Goal: Task Accomplishment & Management: Use online tool/utility

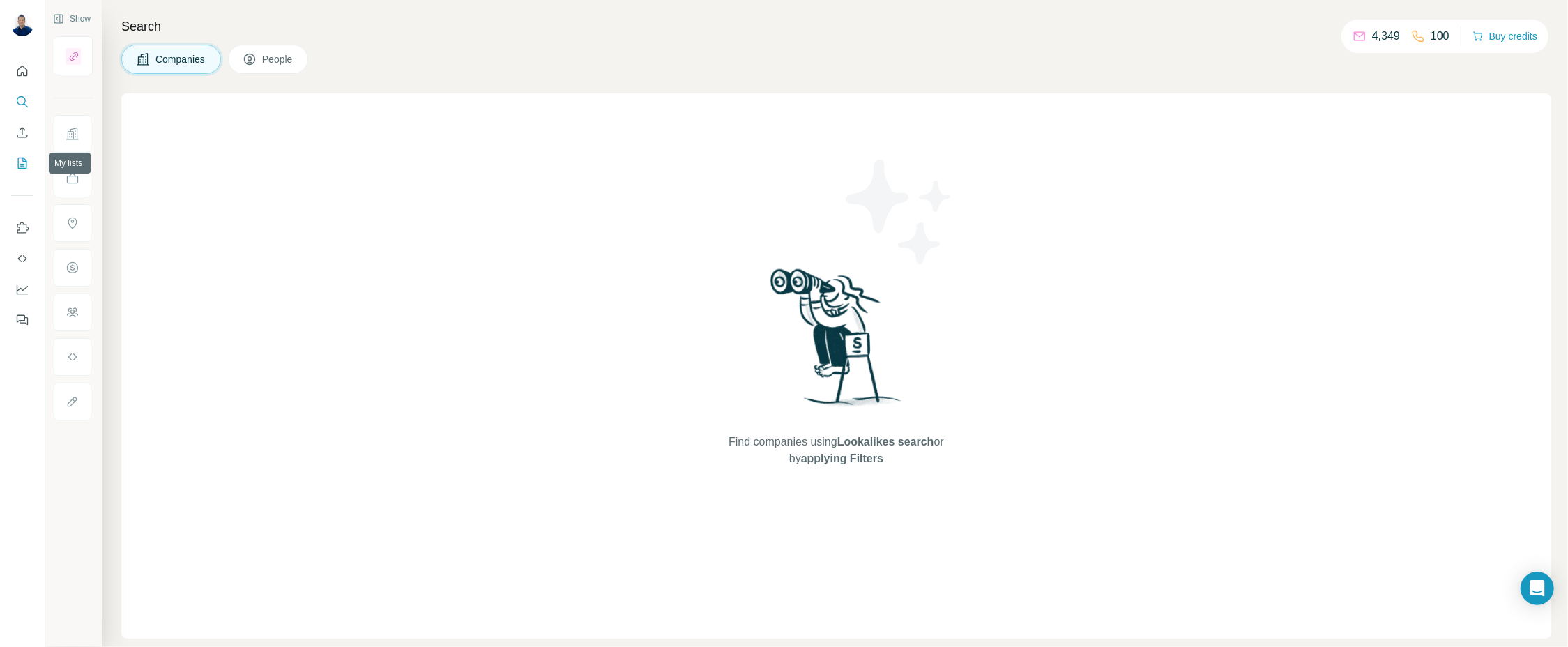
click at [25, 162] on icon "My lists" at bounding box center [24, 162] width 7 height 9
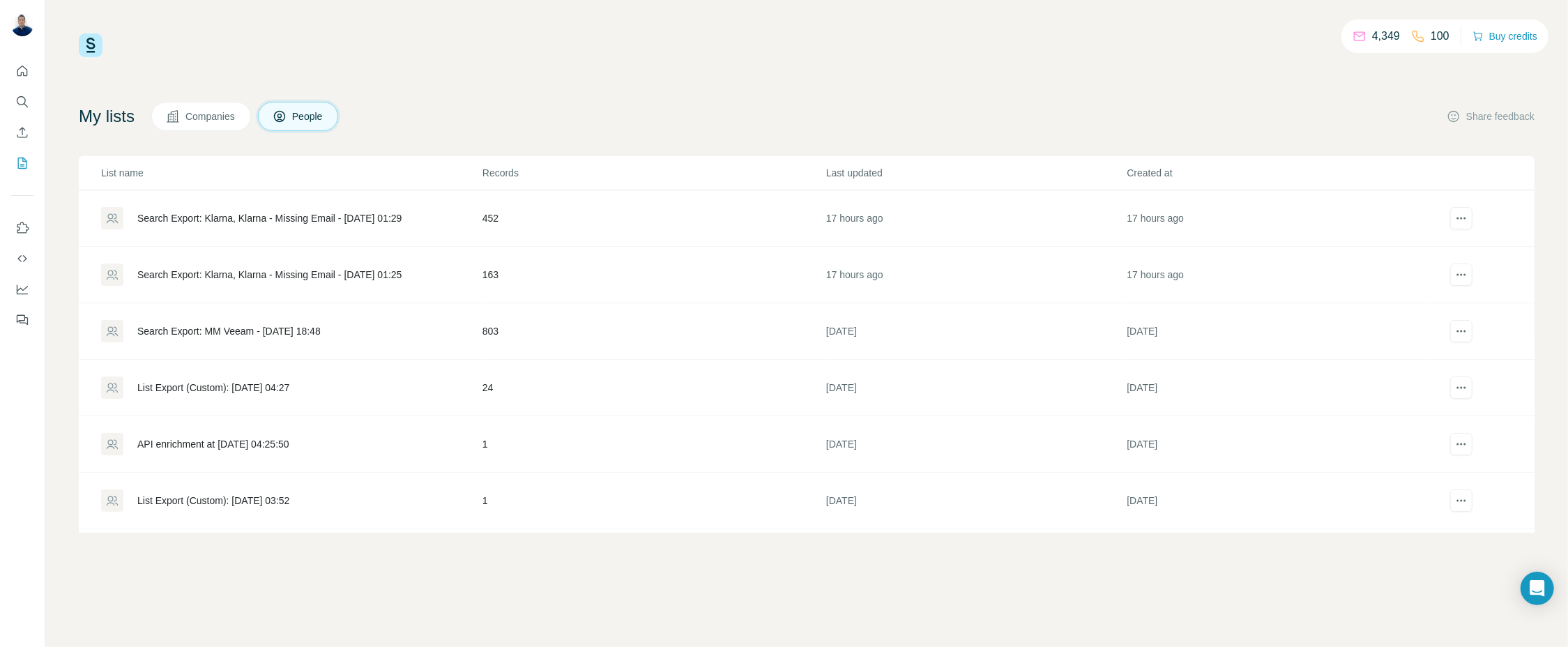
click at [145, 217] on div "Search Export: Klarna, Klarna - Missing Email - [DATE] 01:29" at bounding box center [269, 218] width 264 height 14
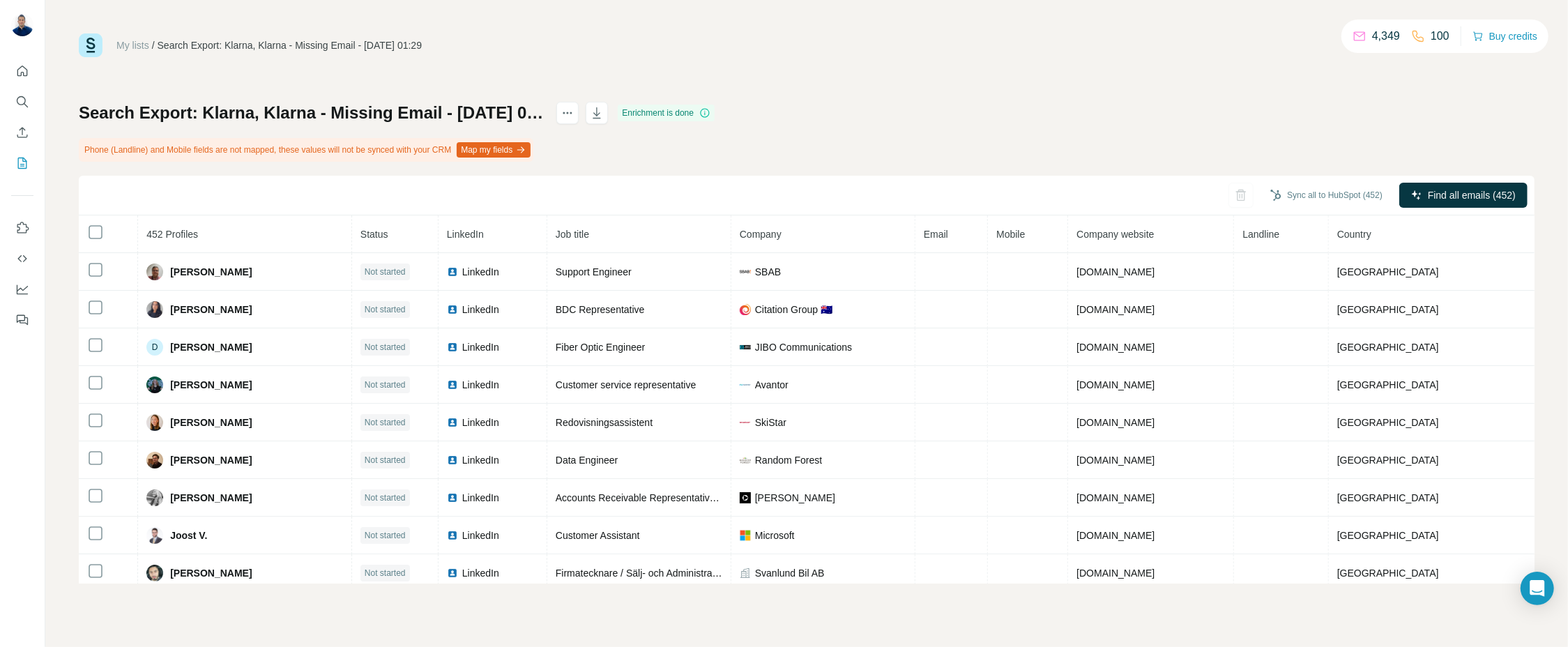
click at [85, 232] on th at bounding box center [108, 235] width 60 height 38
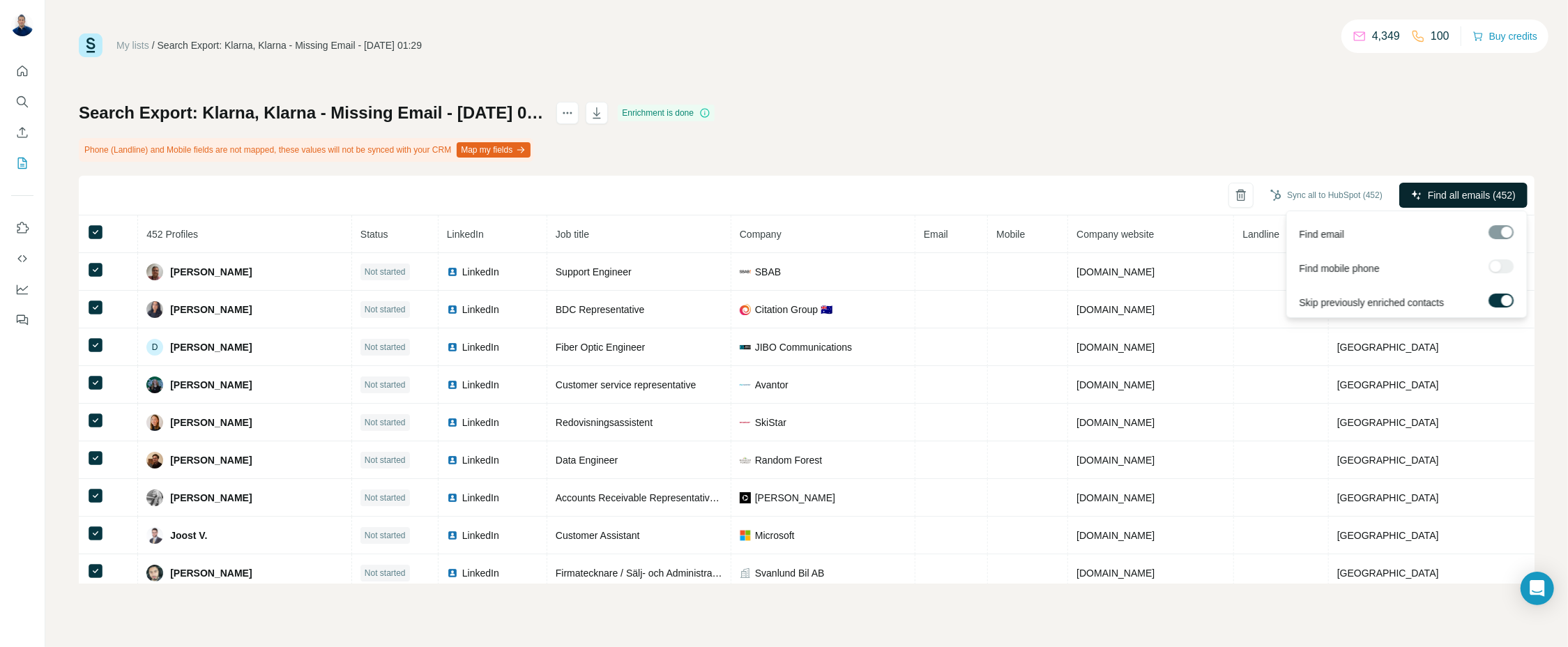
click at [1454, 190] on span "Find all emails (452)" at bounding box center [1471, 195] width 88 height 14
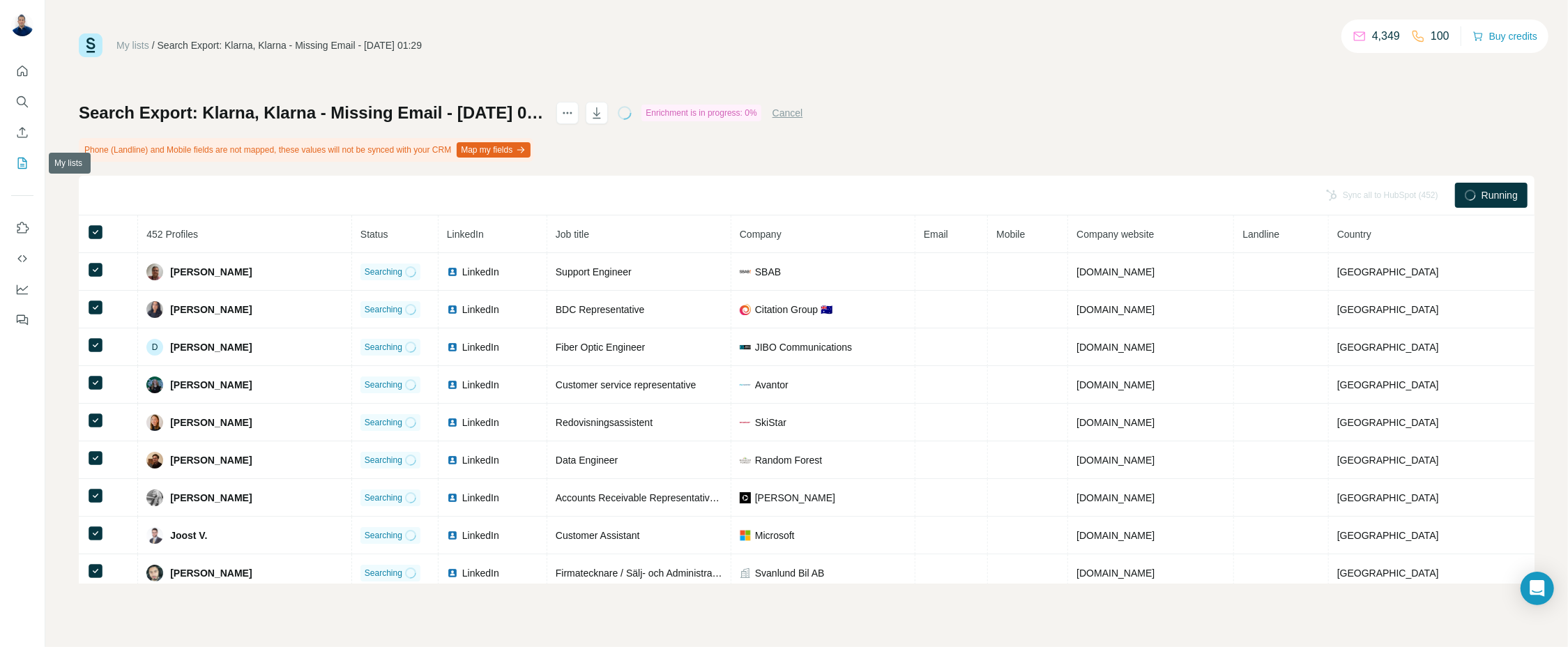
click at [22, 165] on icon "My lists" at bounding box center [24, 162] width 7 height 9
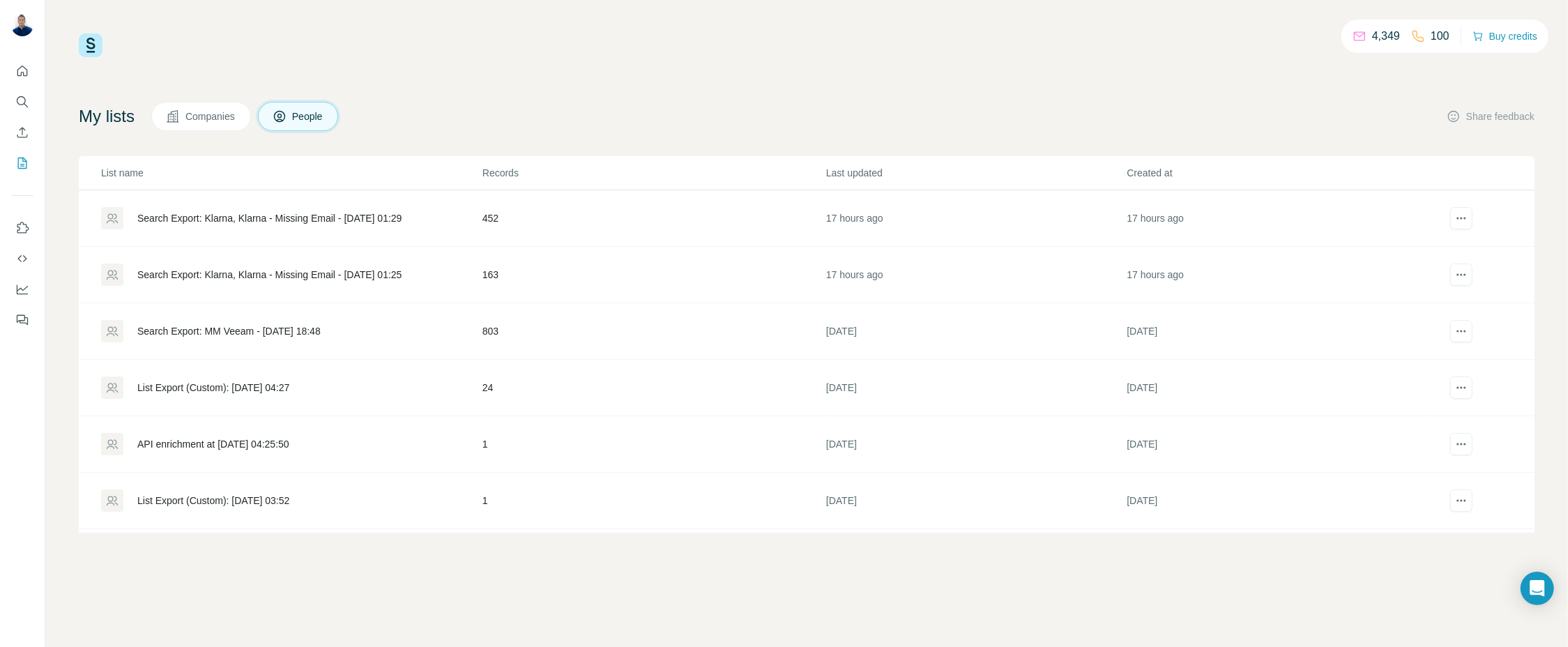
click at [226, 256] on td "Search Export: Klarna, Klarna - Missing Email - [DATE] 01:25" at bounding box center [280, 274] width 403 height 57
click at [223, 267] on div "Search Export: Klarna, Klarna - Missing Email - [DATE] 01:25" at bounding box center [269, 274] width 264 height 14
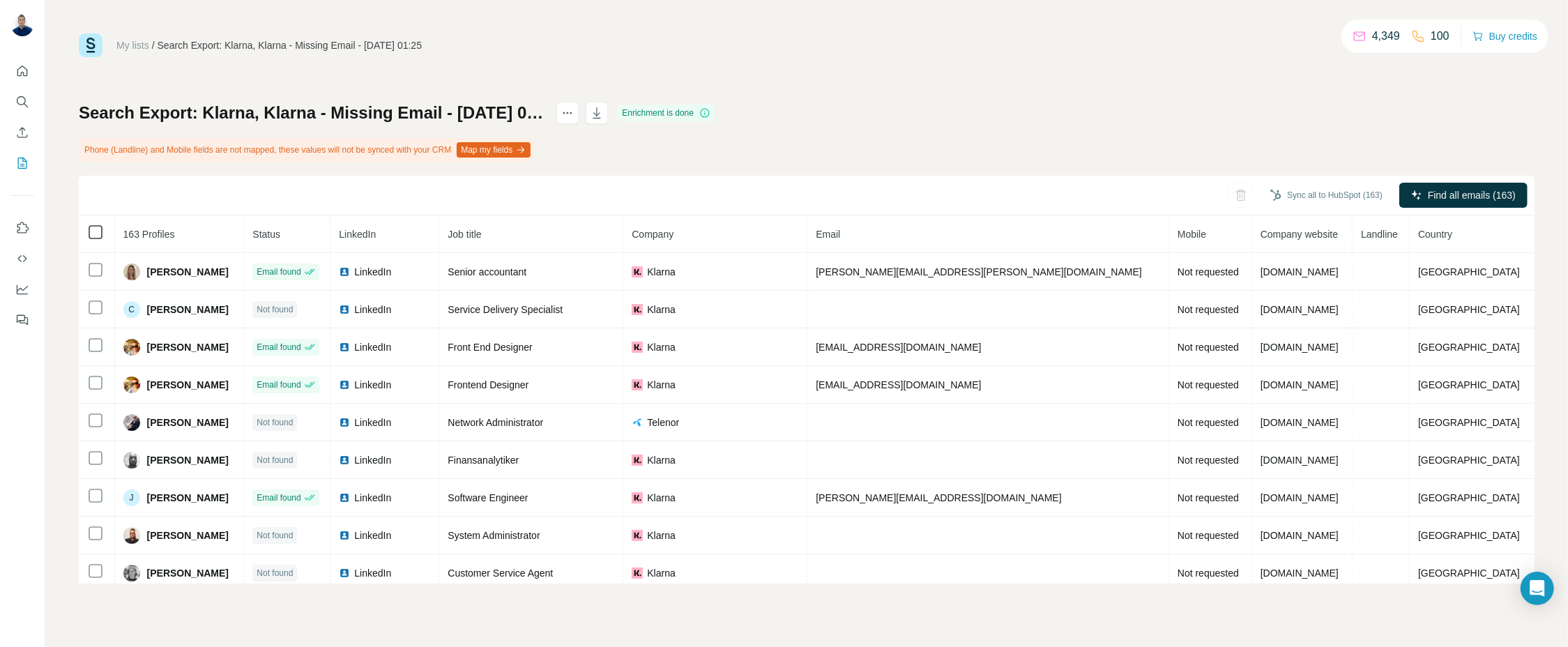
click at [90, 223] on icon at bounding box center [95, 232] width 17 height 17
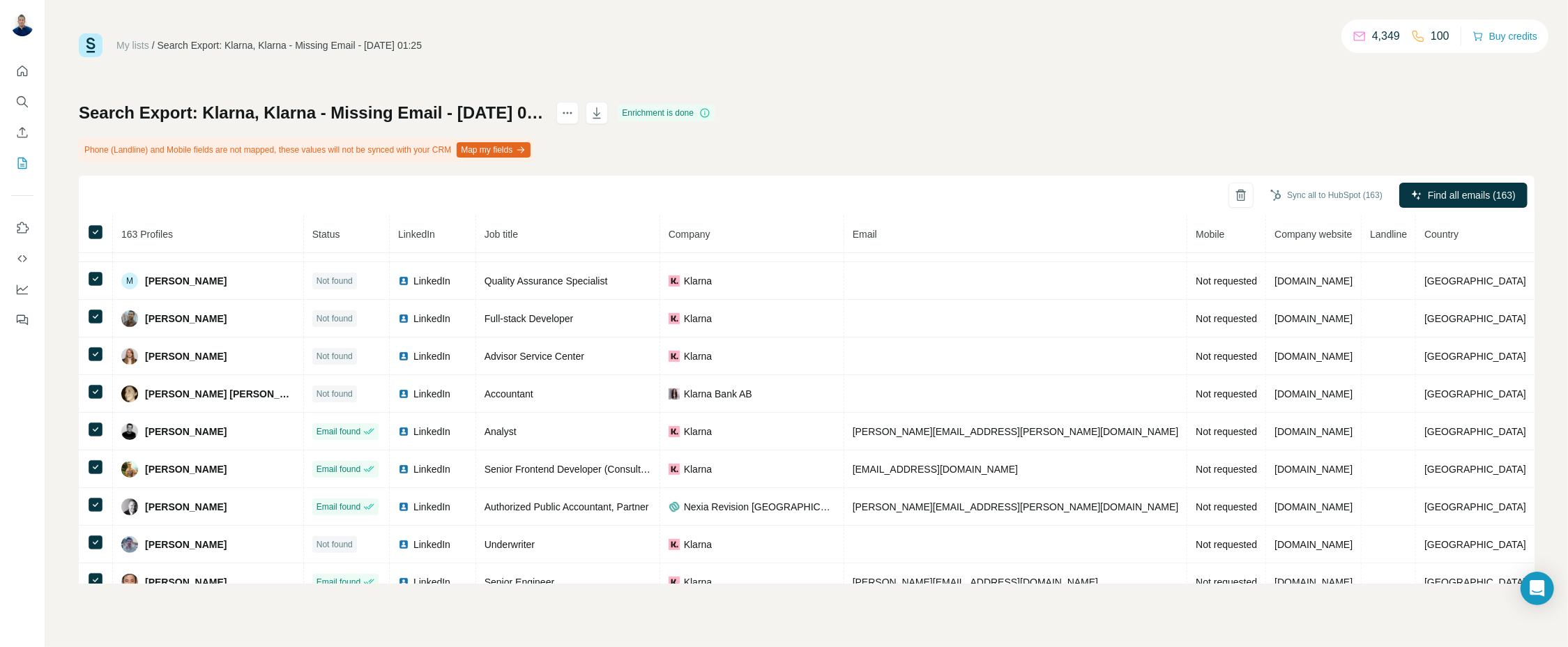
scroll to position [422, 0]
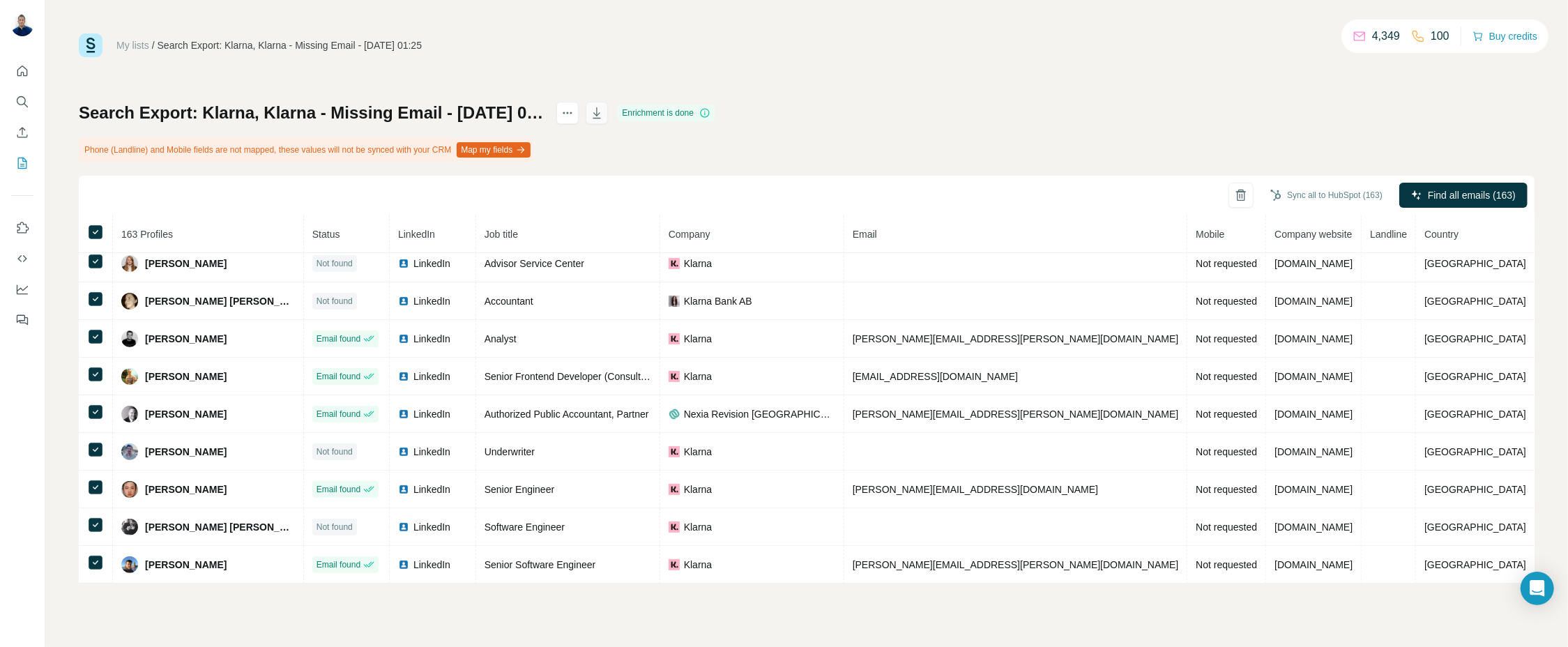
click at [604, 108] on icon "button" at bounding box center [597, 113] width 14 height 14
